Goal: Information Seeking & Learning: Find contact information

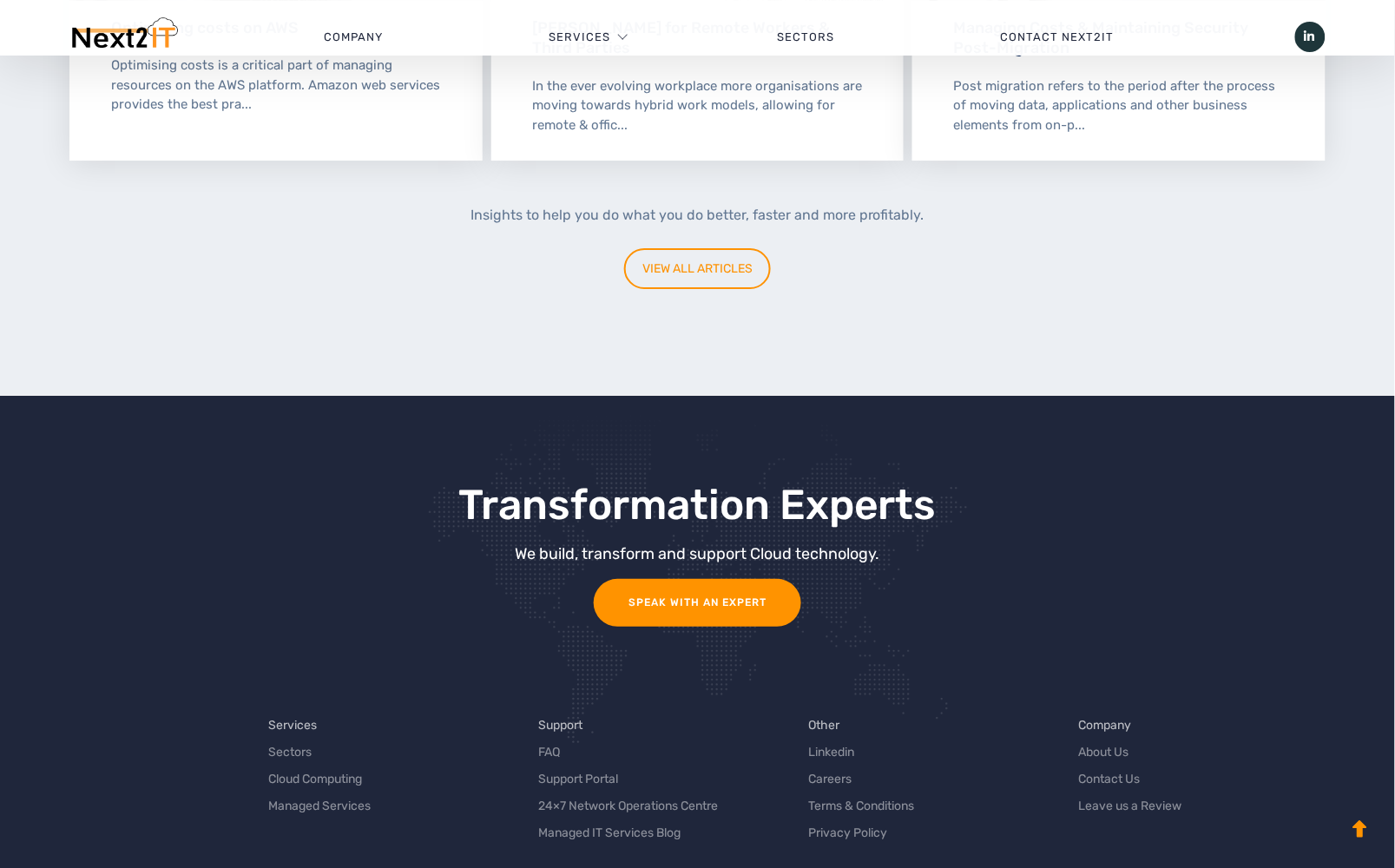
scroll to position [5425, 0]
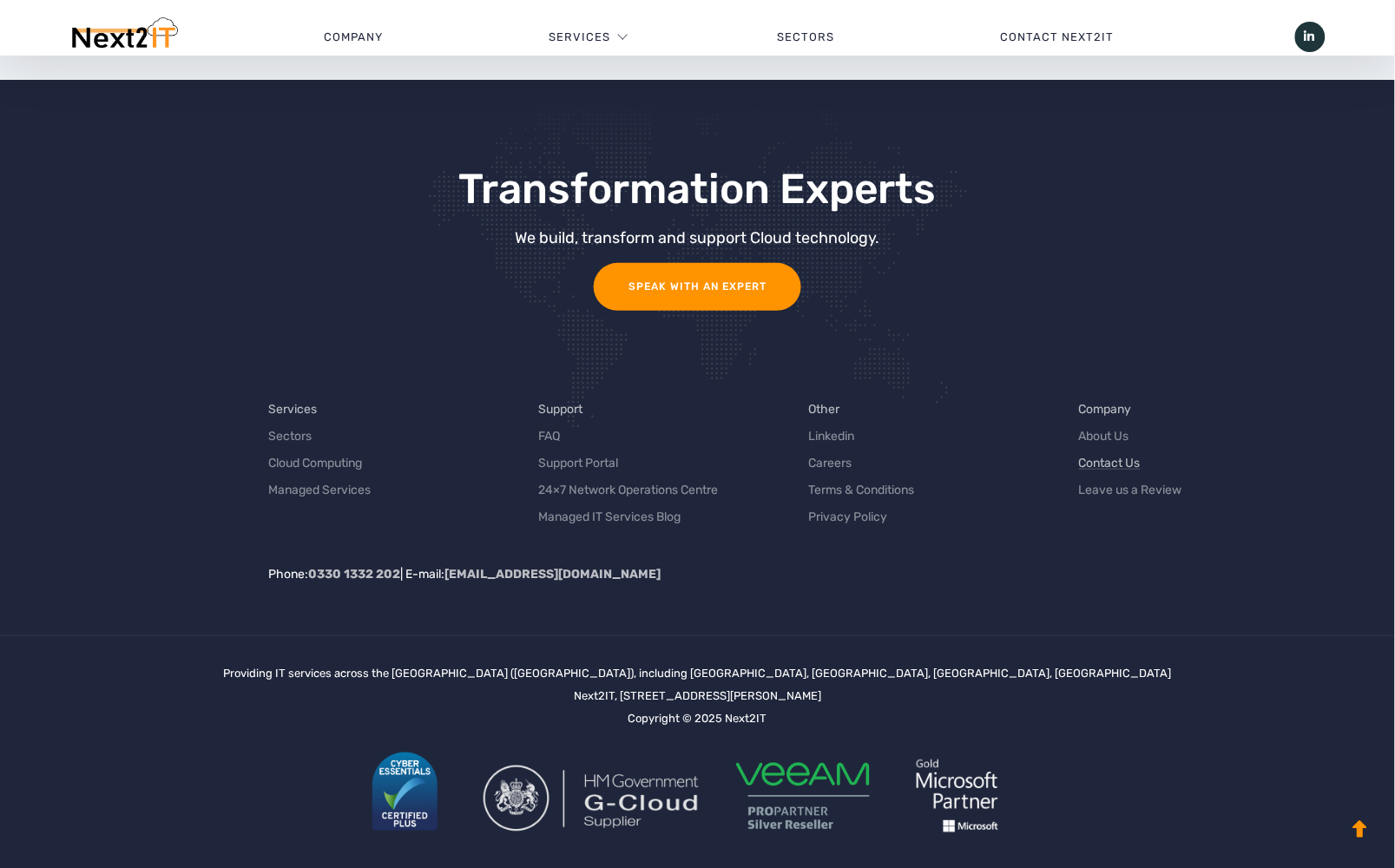
click at [1100, 454] on link "Contact Us" at bounding box center [1109, 463] width 62 height 18
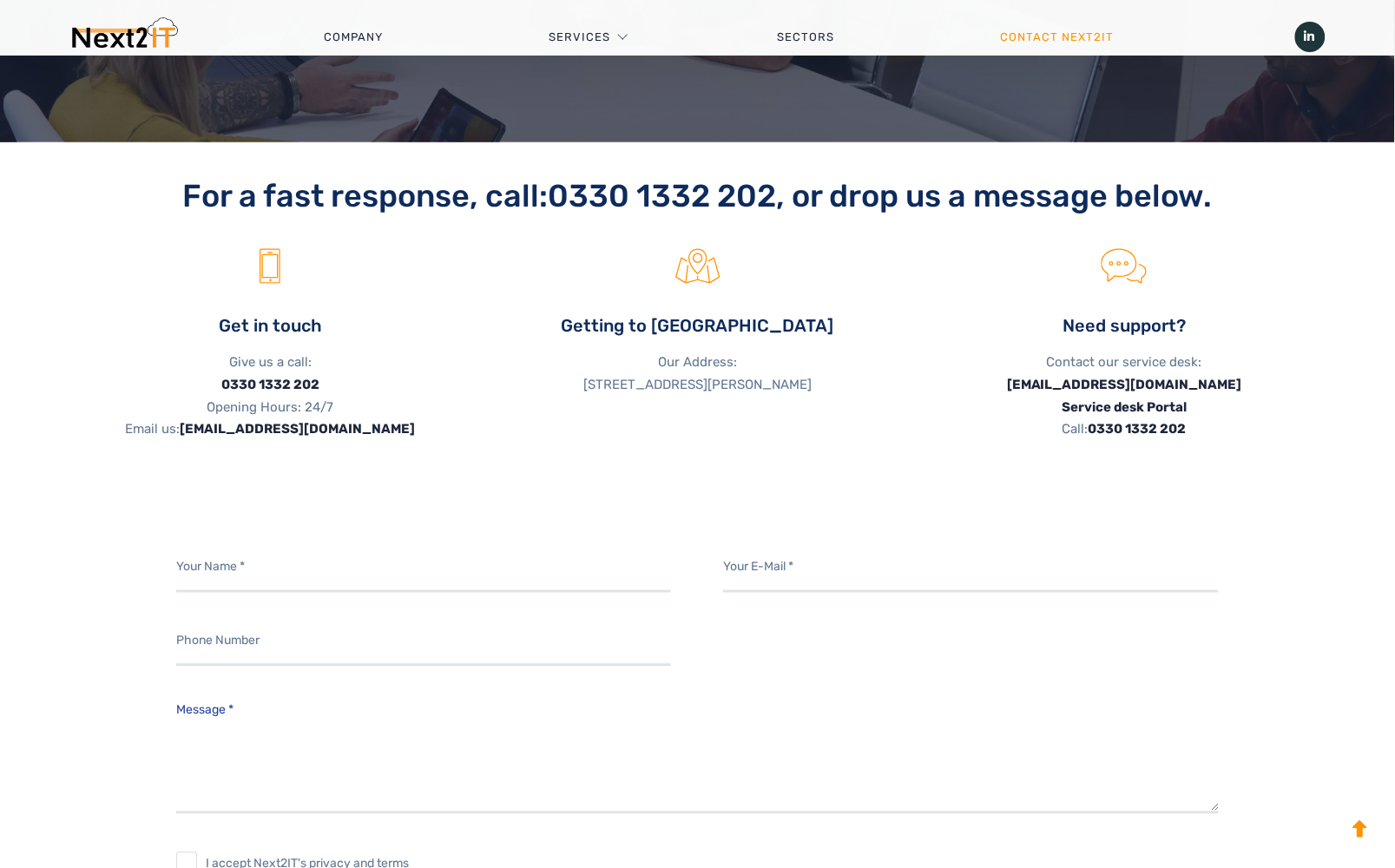
scroll to position [482, 0]
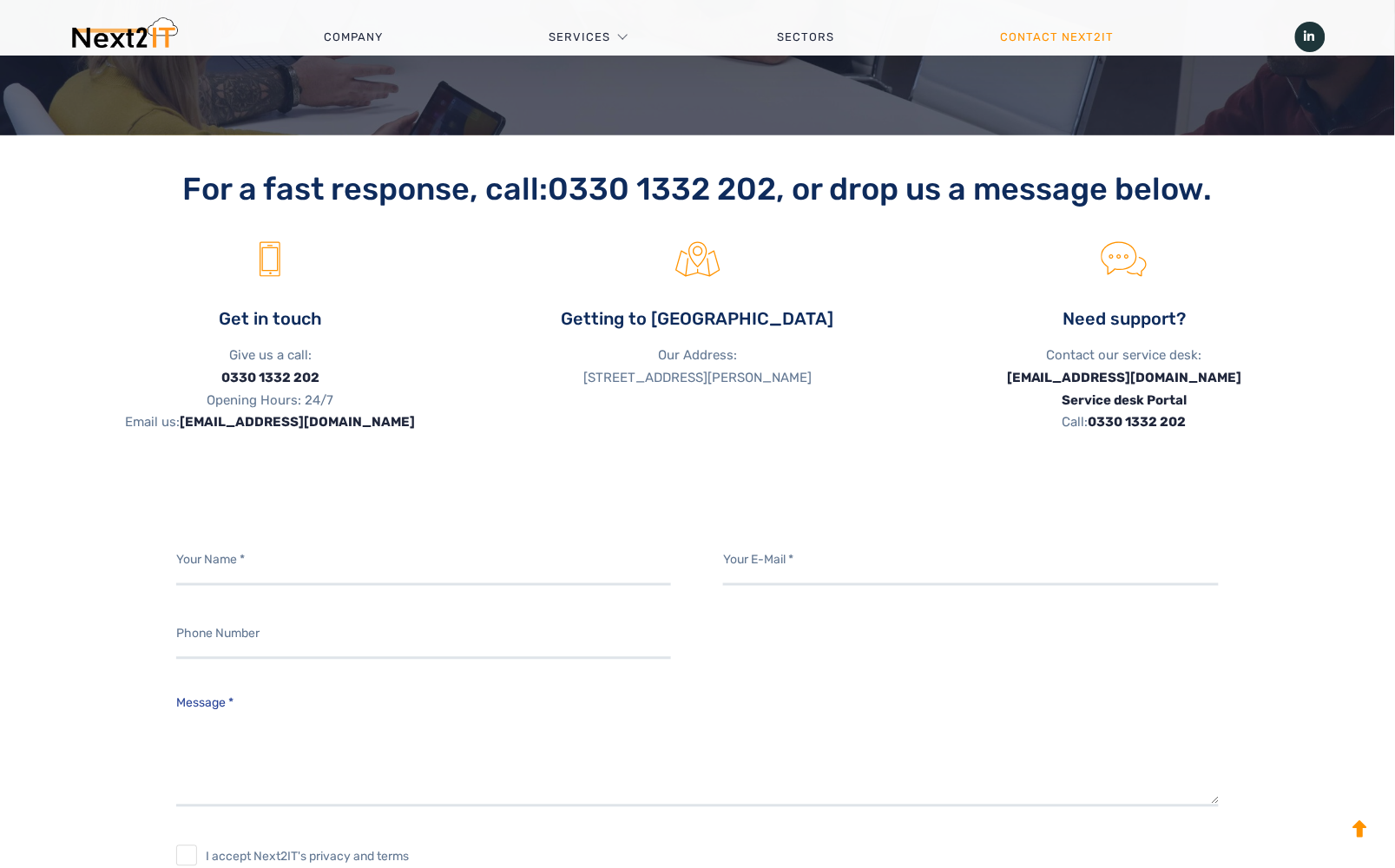
click at [653, 389] on p "Our Address: [STREET_ADDRESS][PERSON_NAME]" at bounding box center [697, 366] width 401 height 45
drag, startPoint x: 656, startPoint y: 400, endPoint x: 864, endPoint y: 371, distance: 210.0
click at [864, 371] on p "Our Address: [STREET_ADDRESS][PERSON_NAME]" at bounding box center [697, 366] width 401 height 45
copy p "ST18 0FX"
